Goal: Browse casually: Explore the website without a specific task or goal

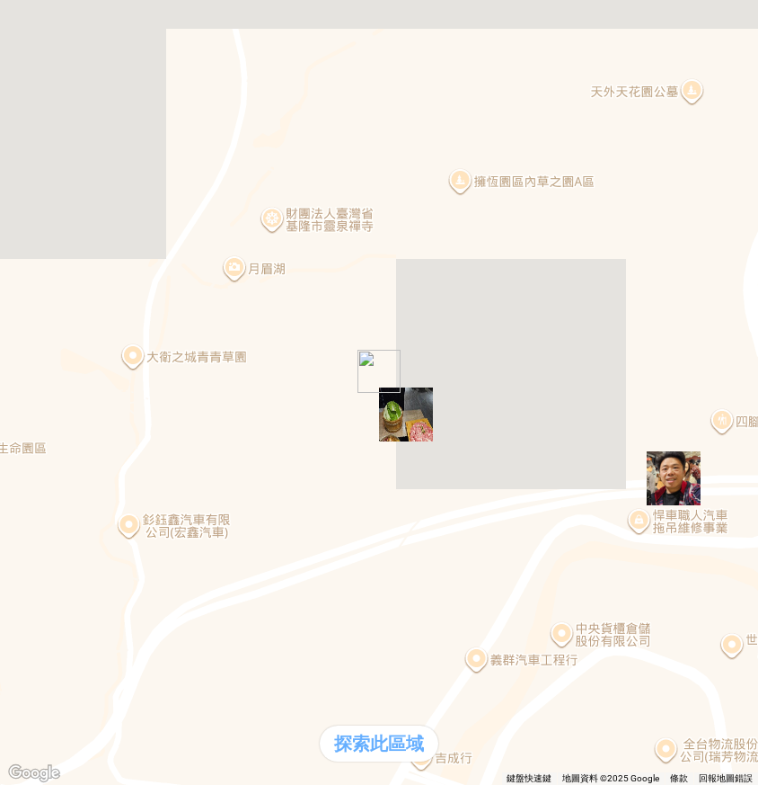
click at [48, 350] on div "熱門口袋名單" at bounding box center [379, 340] width 744 height 19
click at [94, 350] on div "熱門口袋名單" at bounding box center [379, 340] width 744 height 19
click at [66, 350] on div "熱門口袋名單" at bounding box center [379, 340] width 744 height 19
click at [42, 350] on div "熱門口袋名單" at bounding box center [379, 340] width 744 height 19
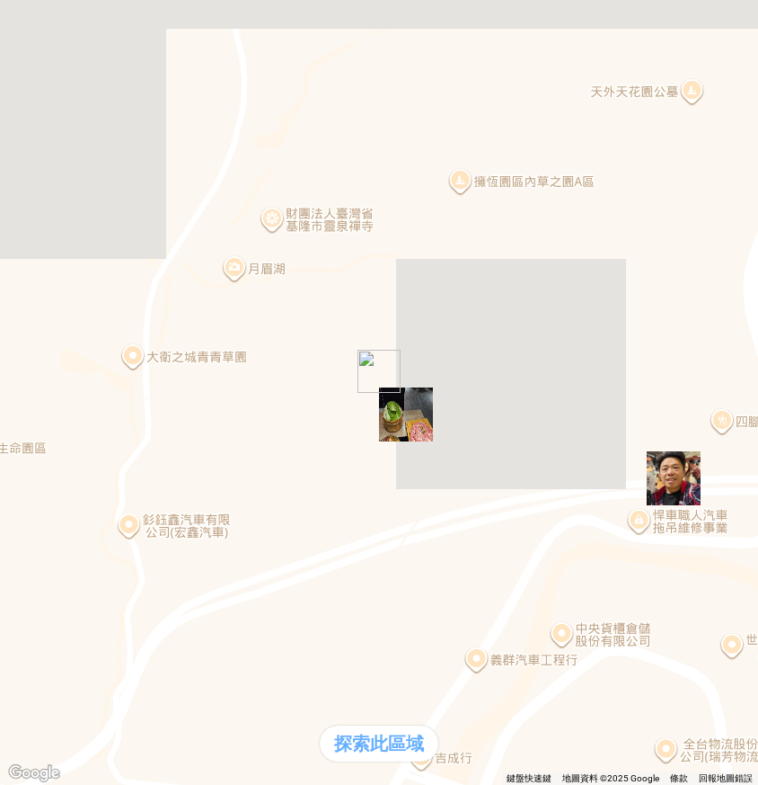
click at [77, 350] on div "熱門口袋名單" at bounding box center [379, 340] width 744 height 19
click at [58, 350] on div "熱門口袋名單" at bounding box center [379, 340] width 744 height 19
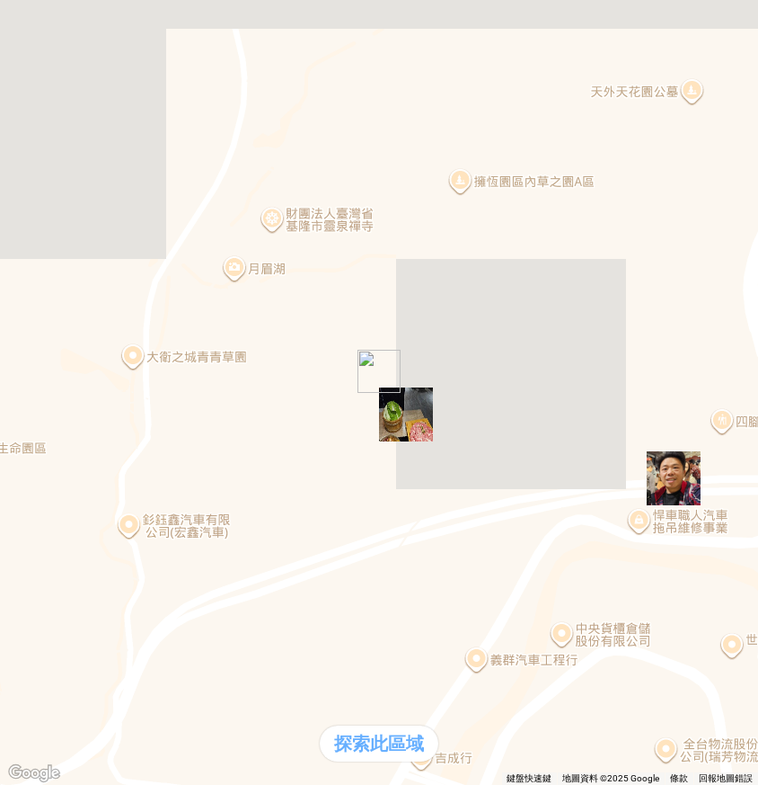
click at [75, 350] on div "熱門口袋名單" at bounding box center [379, 340] width 744 height 19
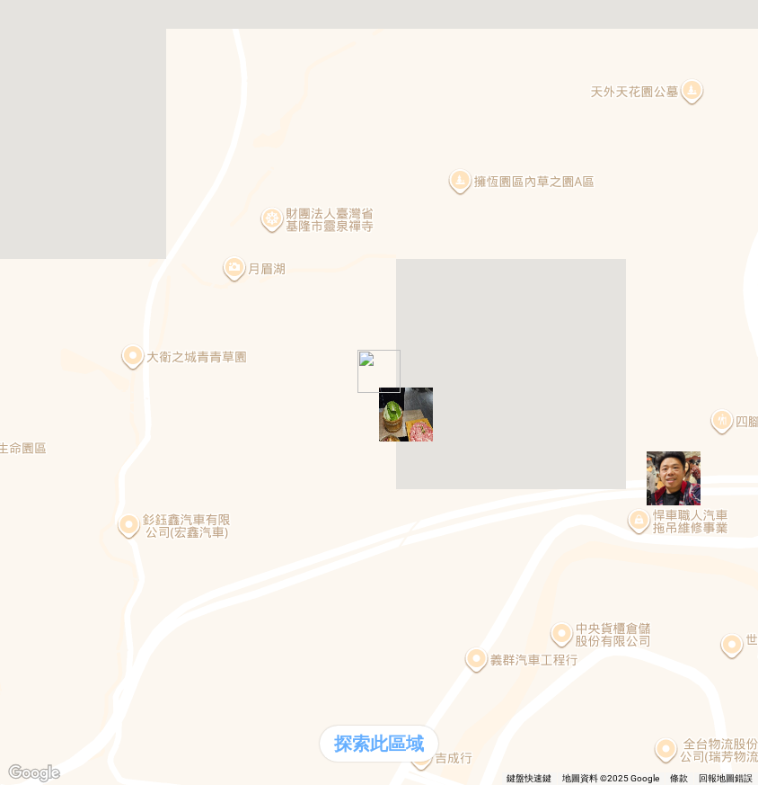
scroll to position [329, 0]
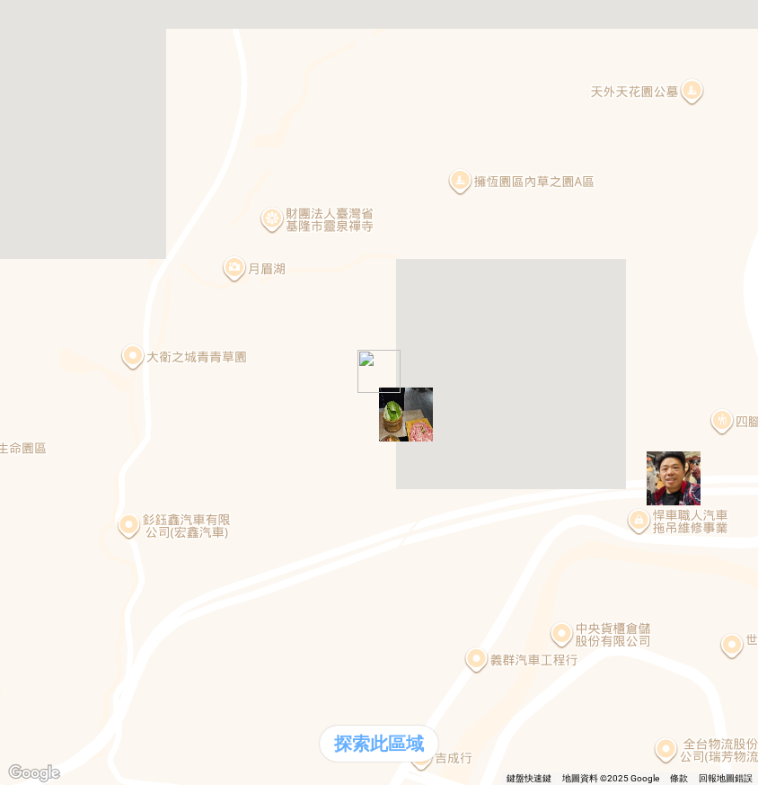
click at [82, 350] on div "熱門口袋名單" at bounding box center [379, 340] width 744 height 19
click at [67, 350] on div "熱門口袋名單" at bounding box center [50, 340] width 86 height 19
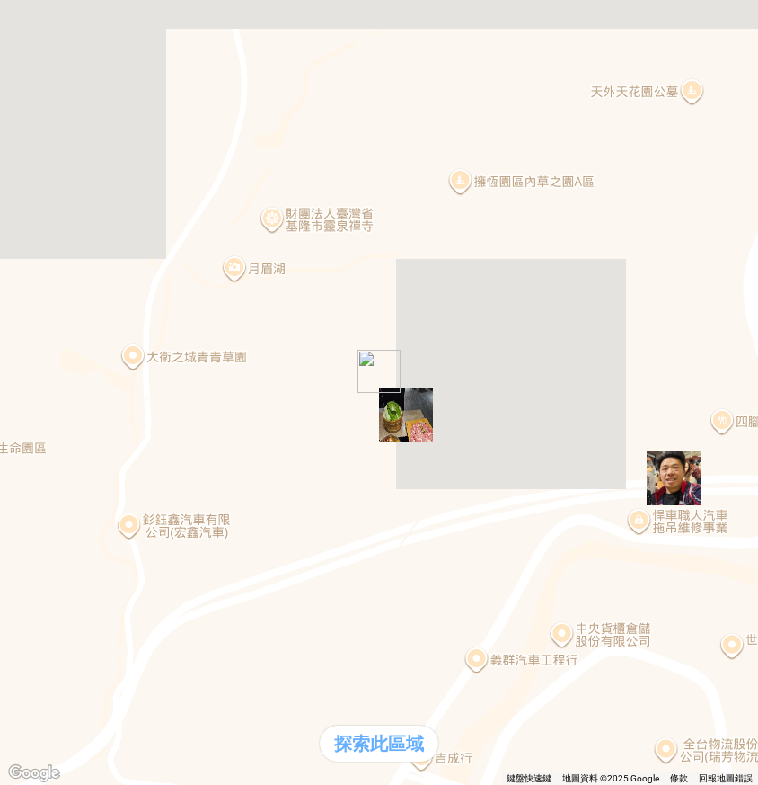
click at [93, 368] on div "支援前線" at bounding box center [50, 359] width 86 height 19
click at [50, 350] on div "熱門口袋名單" at bounding box center [50, 340] width 86 height 19
click at [82, 350] on div "熱門口袋名單" at bounding box center [379, 340] width 744 height 19
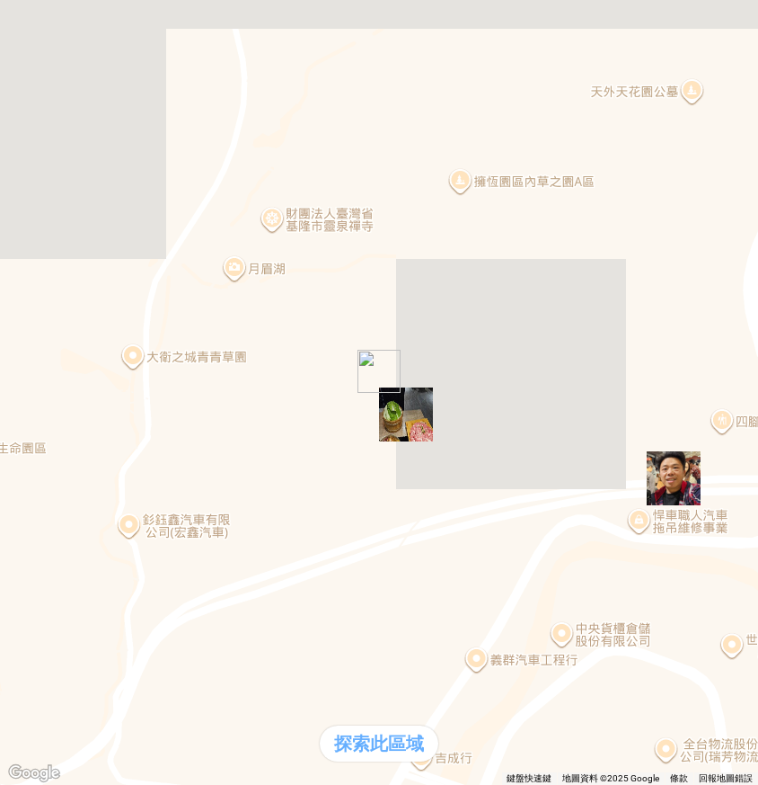
click at [67, 350] on div "熱門口袋名單" at bounding box center [379, 340] width 744 height 19
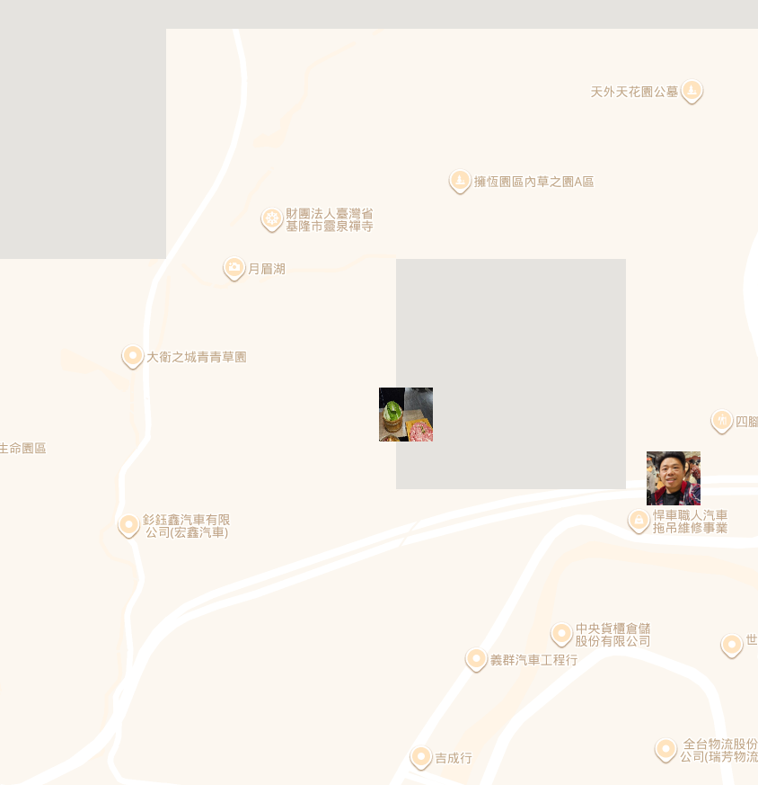
click at [57, 350] on div "熱門口袋名單" at bounding box center [379, 340] width 744 height 19
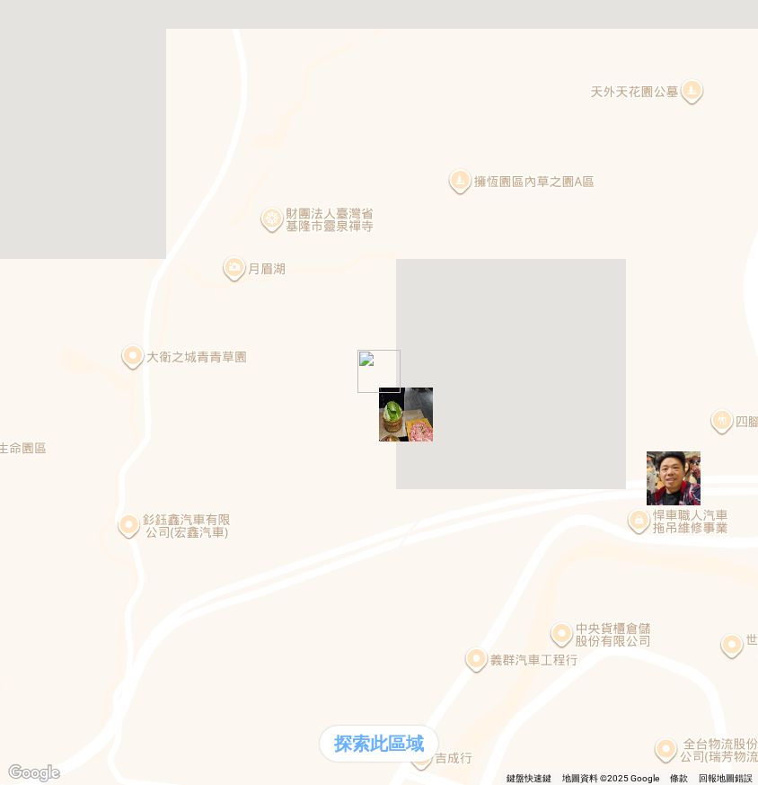
scroll to position [329, 0]
click at [102, 350] on div "熱門口袋名單" at bounding box center [379, 340] width 744 height 19
click at [91, 350] on div "熱門口袋名單" at bounding box center [379, 340] width 744 height 19
click at [67, 350] on div "熱門口袋名單" at bounding box center [379, 340] width 744 height 19
click at [79, 350] on div "熱門口袋名單" at bounding box center [379, 340] width 744 height 19
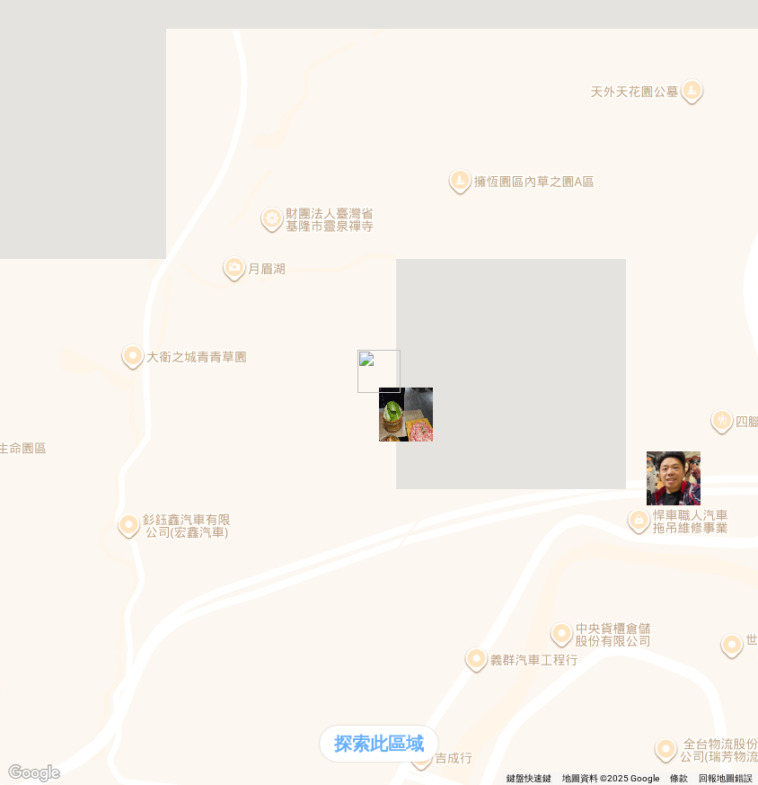
click at [64, 350] on div "熱門口袋名單" at bounding box center [50, 340] width 86 height 19
click at [93, 387] on div "熱門卡片" at bounding box center [50, 377] width 86 height 19
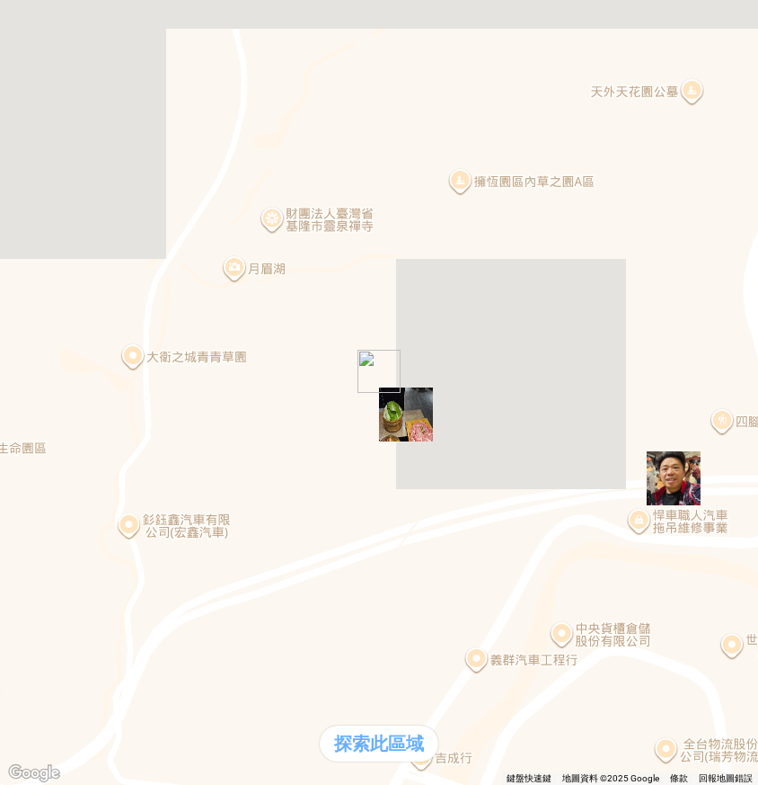
click at [93, 368] on div "支援前線" at bounding box center [50, 359] width 86 height 19
click at [93, 350] on div "熱門口袋名單" at bounding box center [50, 340] width 86 height 19
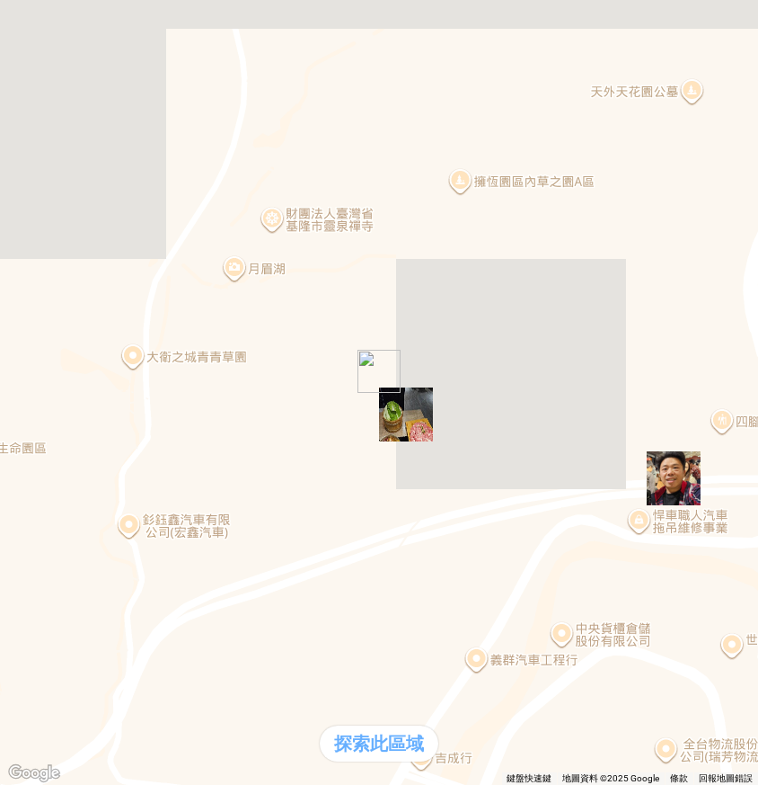
click at [93, 387] on div "熱門卡片" at bounding box center [50, 377] width 86 height 19
drag, startPoint x: 25, startPoint y: 30, endPoint x: 69, endPoint y: 20, distance: 45.1
